Goal: Task Accomplishment & Management: Manage account settings

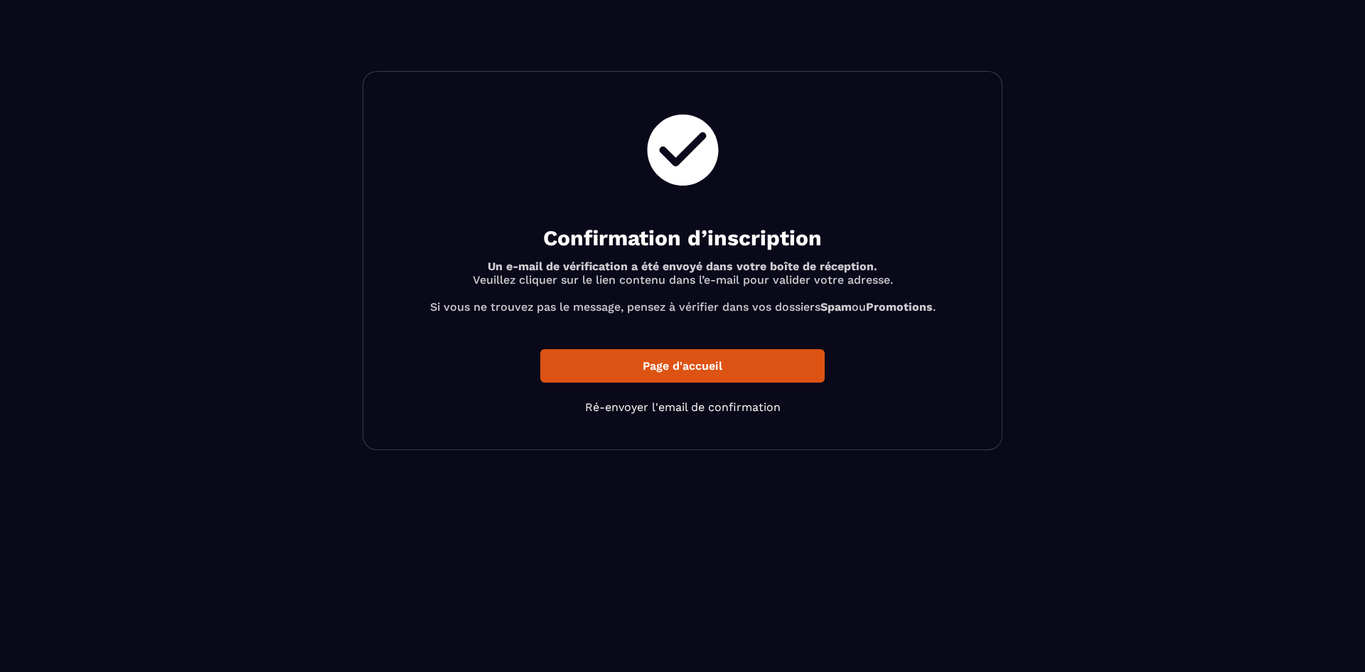
click at [711, 367] on p "Page d'accueil" at bounding box center [682, 365] width 284 height 33
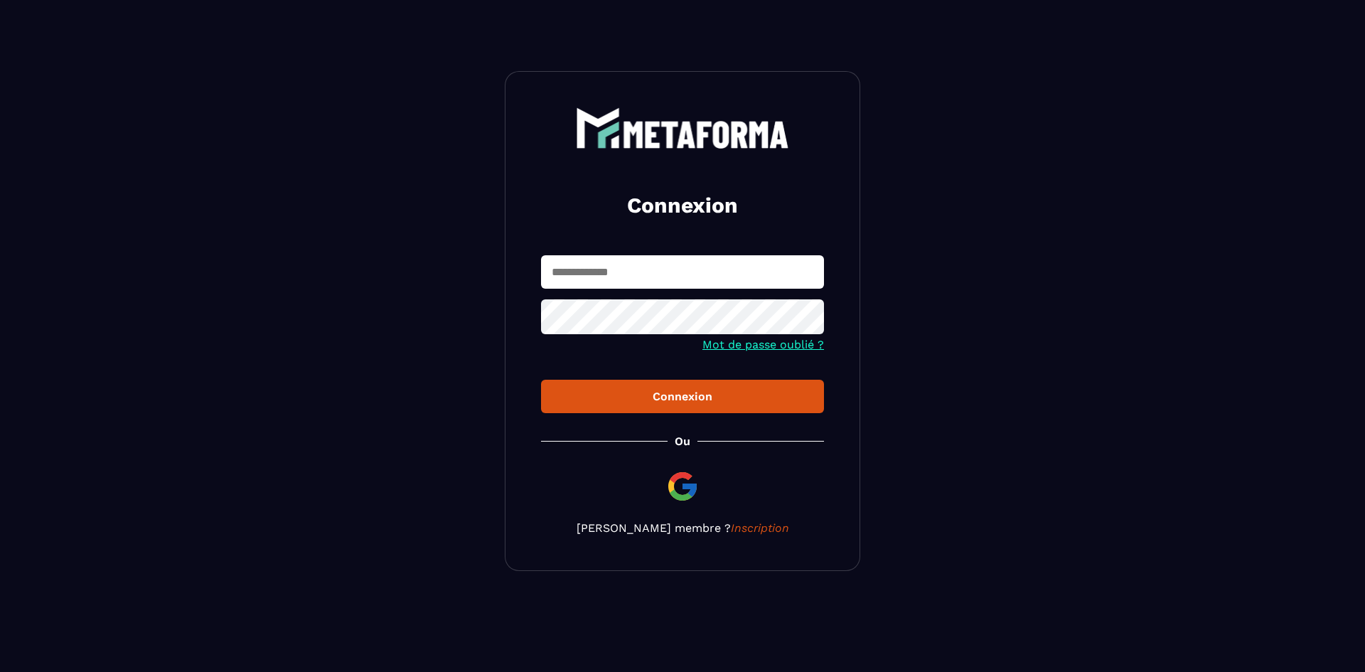
click at [652, 284] on input "text" at bounding box center [682, 271] width 283 height 33
type input "**********"
click at [541, 380] on button "Connexion" at bounding box center [682, 396] width 283 height 33
